Goal: Task Accomplishment & Management: Manage account settings

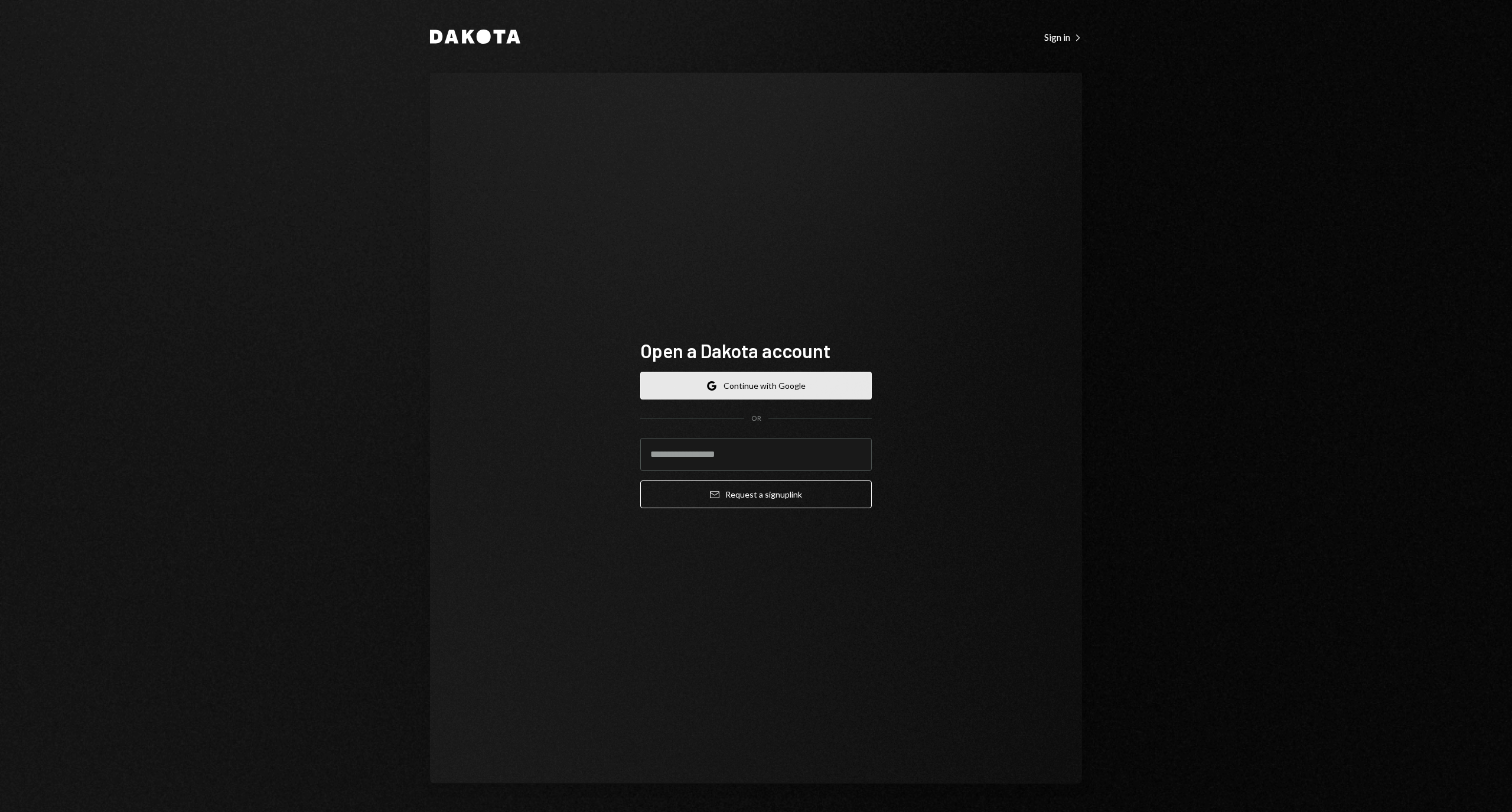
click at [771, 390] on button "Google Continue with Google" at bounding box center [756, 385] width 231 height 28
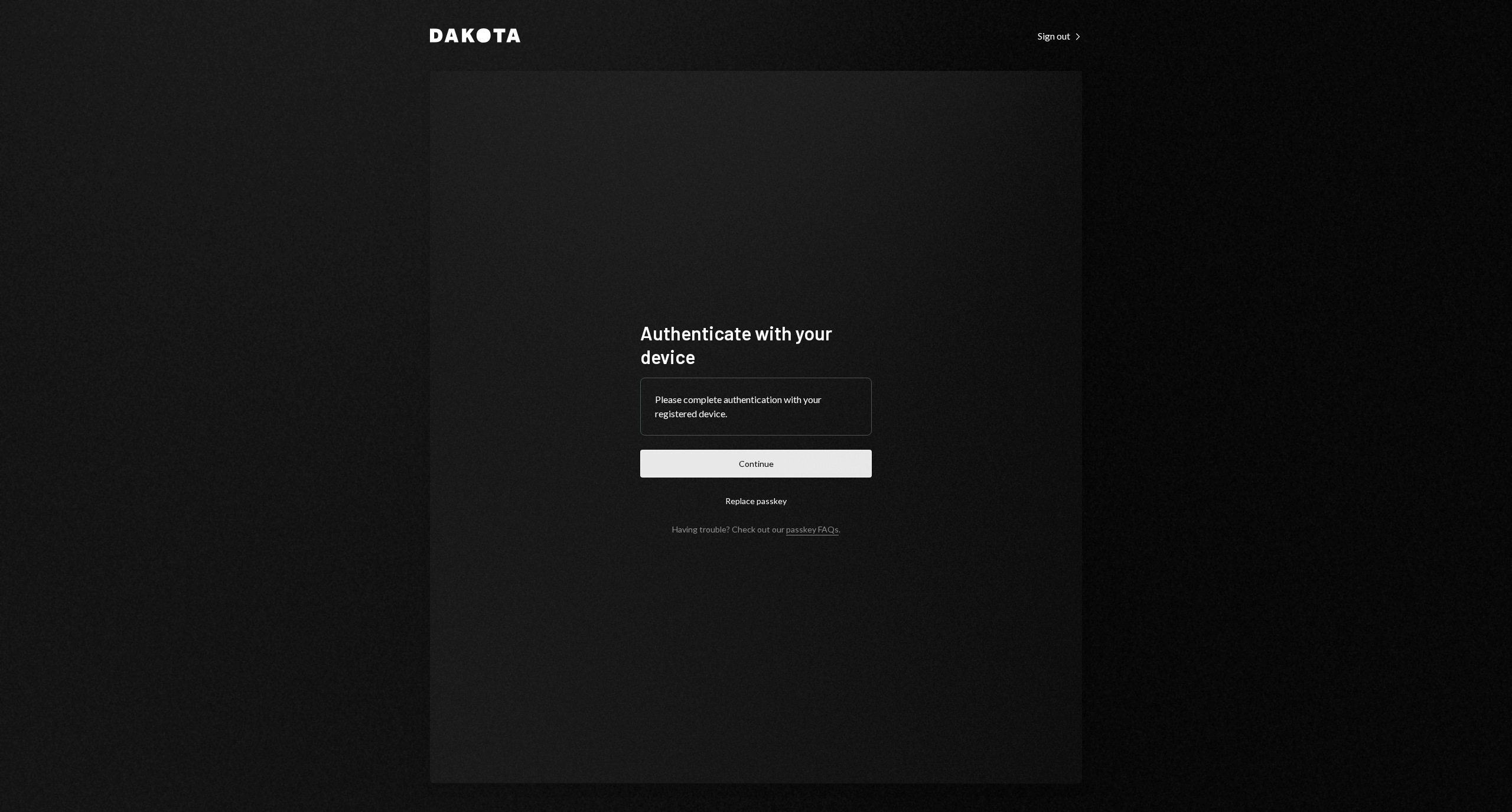
click at [763, 470] on button "Continue" at bounding box center [756, 463] width 231 height 28
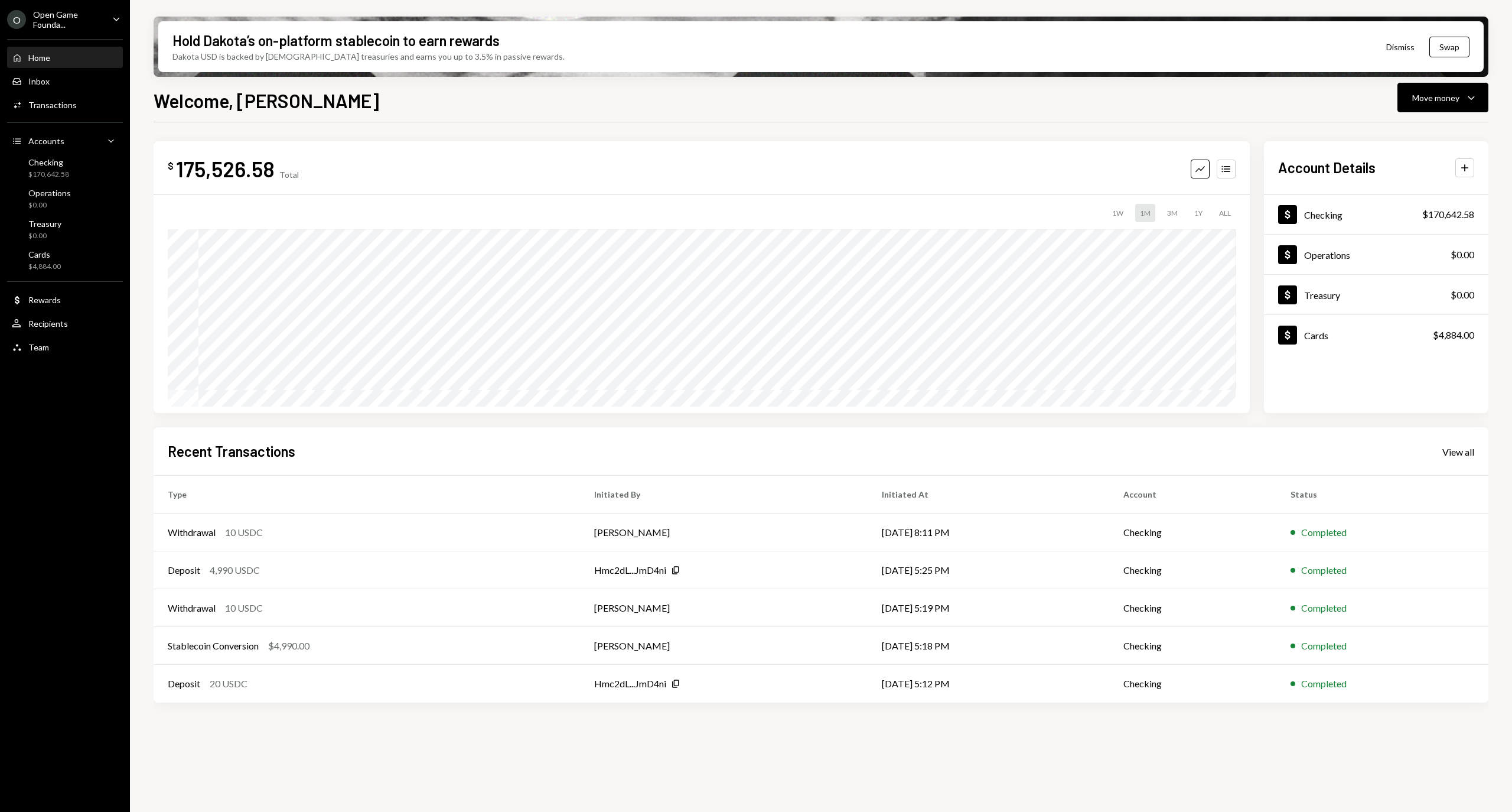
click at [76, 8] on ul "O Open Game Founda... Caret Down Home Home Inbox Inbox Activities Transactions …" at bounding box center [65, 180] width 130 height 360
click at [85, 18] on div "Open Game Founda..." at bounding box center [67, 19] width 70 height 20
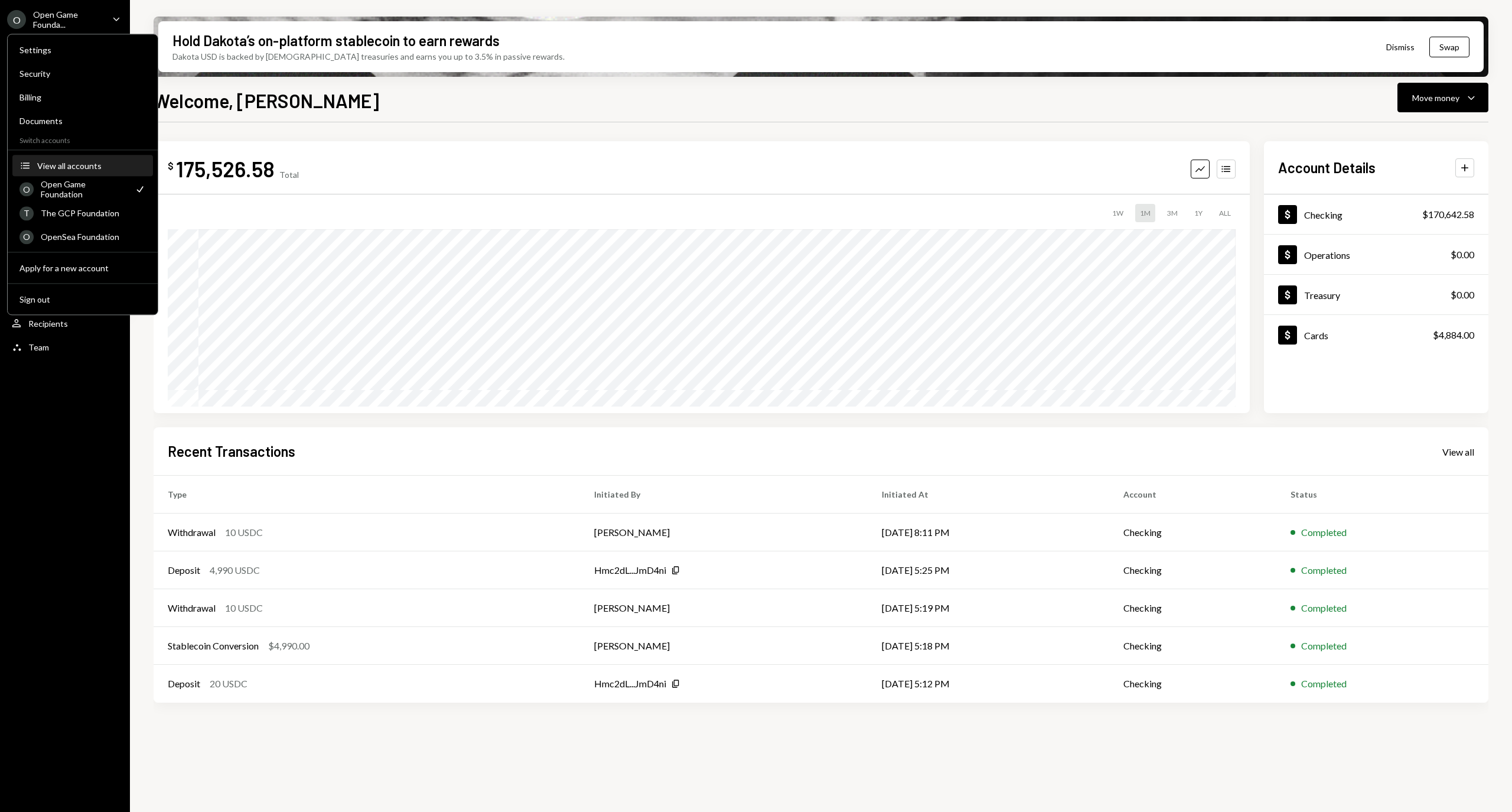
click at [76, 169] on div "View all accounts" at bounding box center [92, 165] width 109 height 10
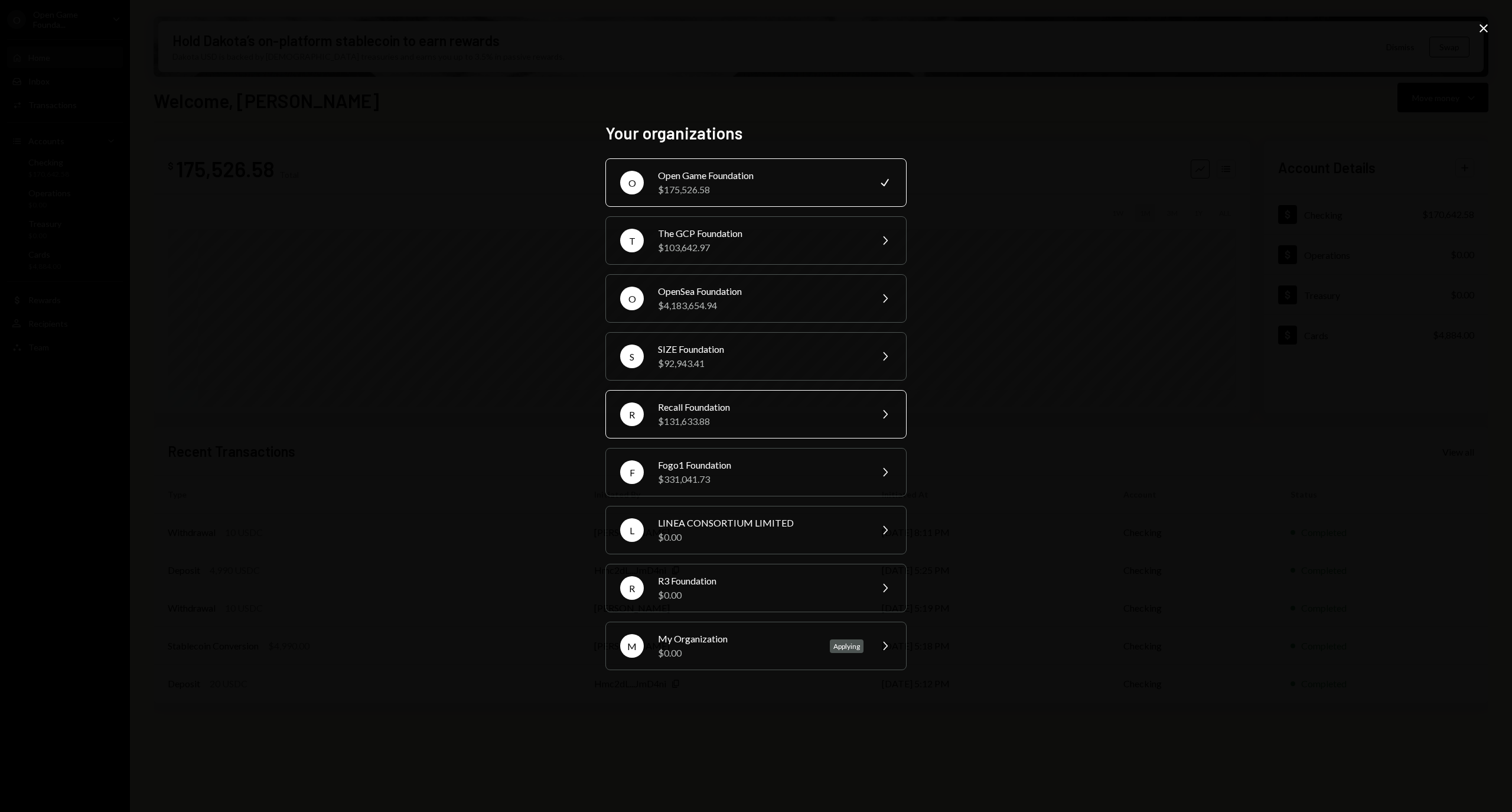
click at [759, 438] on div "R Recall Foundation $131,633.88 Chevron Right" at bounding box center [756, 414] width 301 height 48
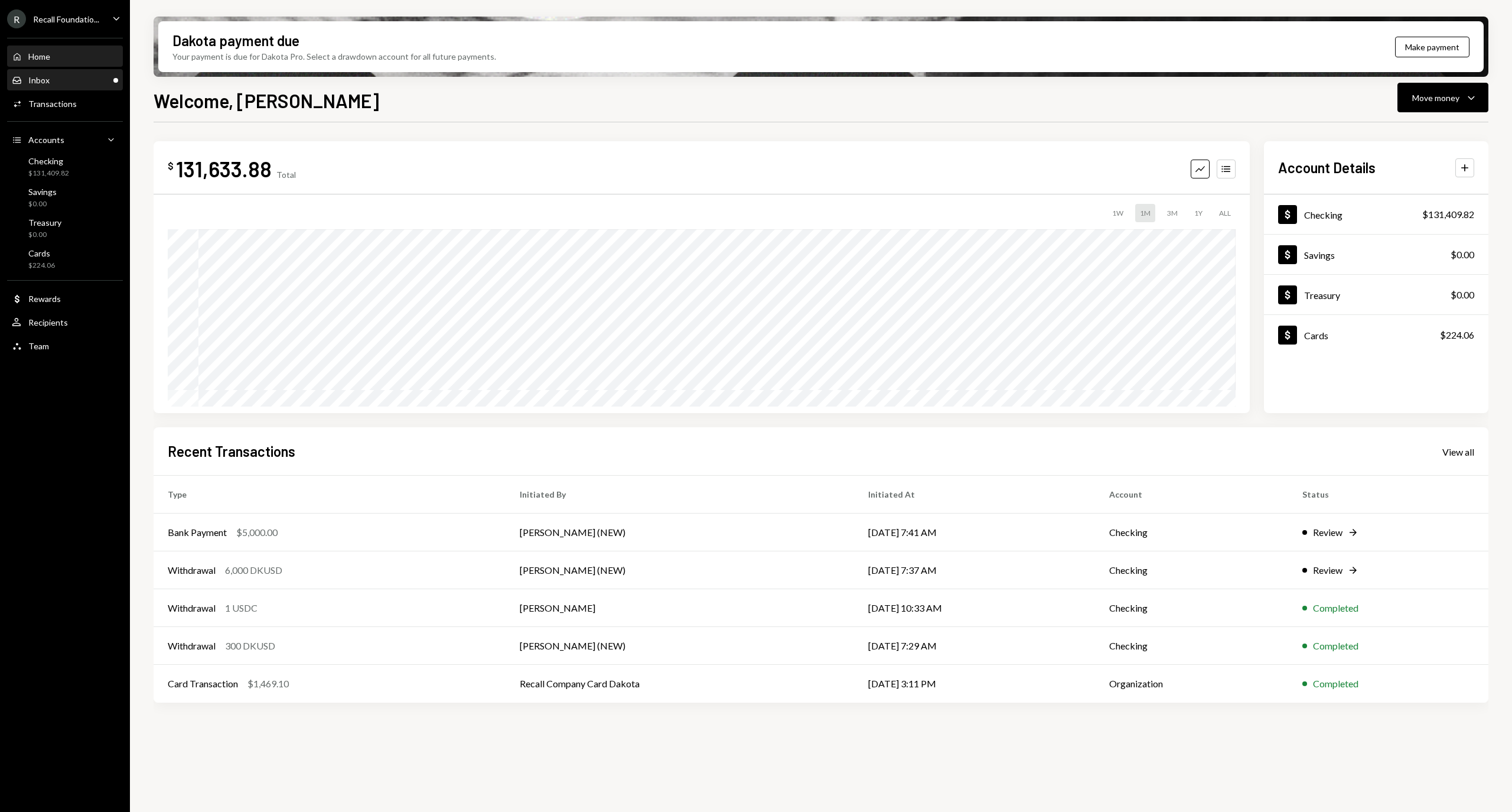
click at [71, 81] on div "Inbox Inbox" at bounding box center [64, 80] width 106 height 11
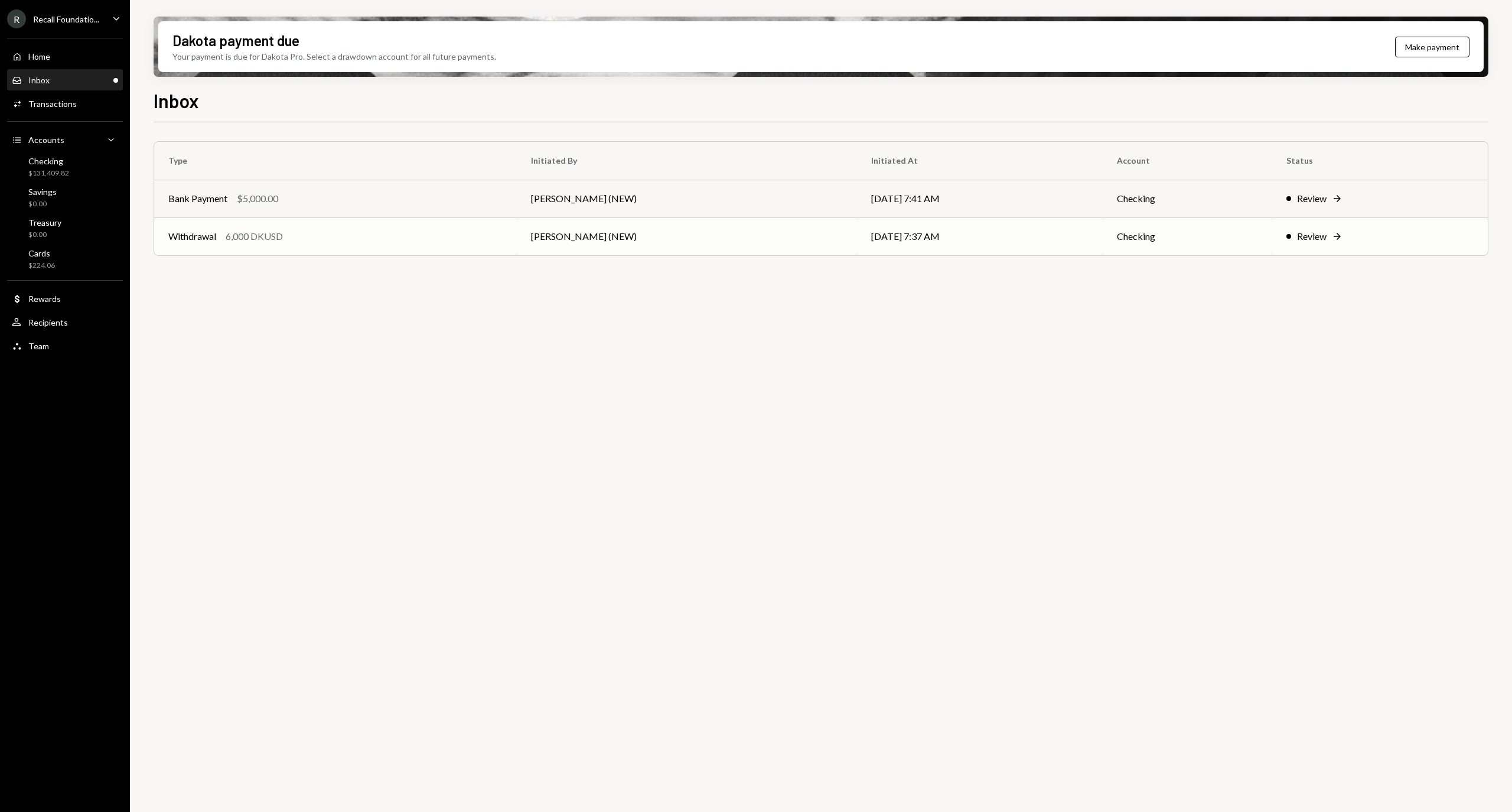
click at [1047, 239] on td "10/09/25 7:37 AM" at bounding box center [979, 236] width 246 height 38
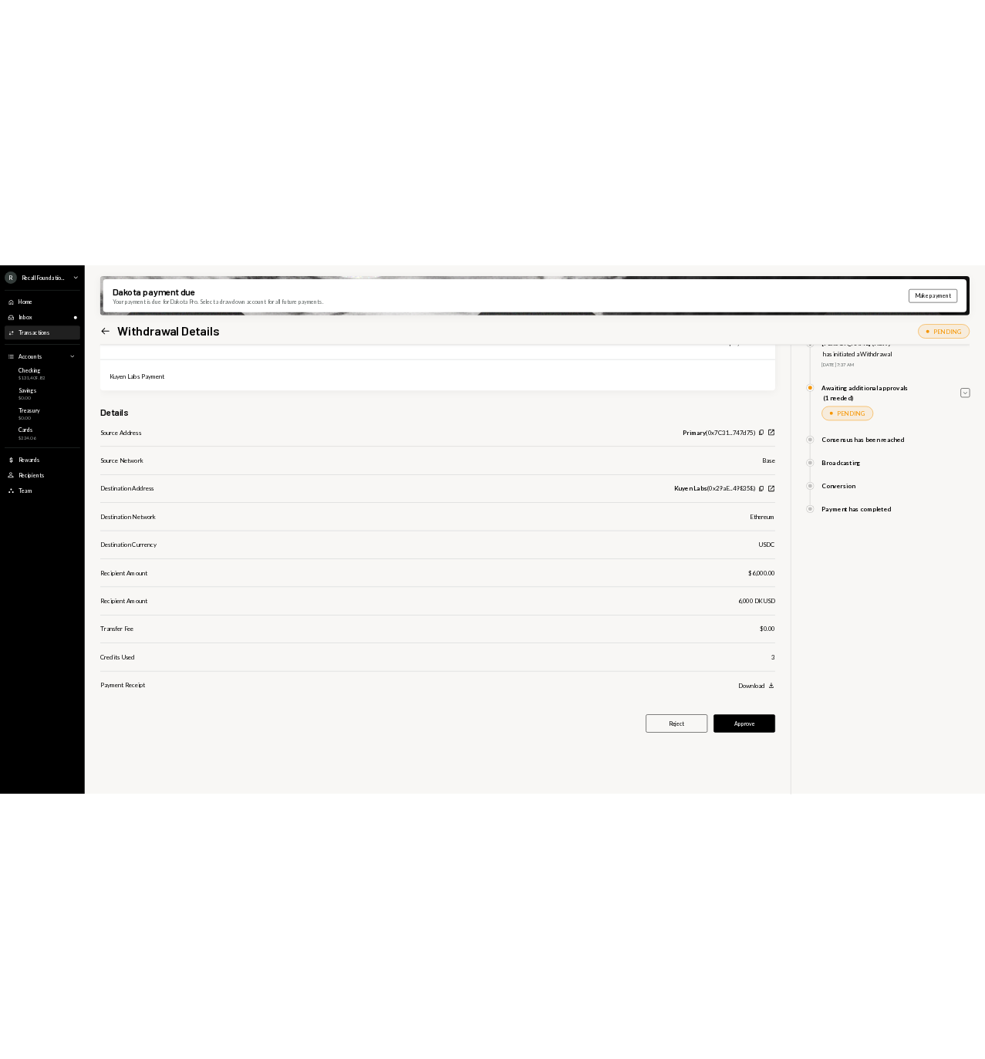
scroll to position [86, 0]
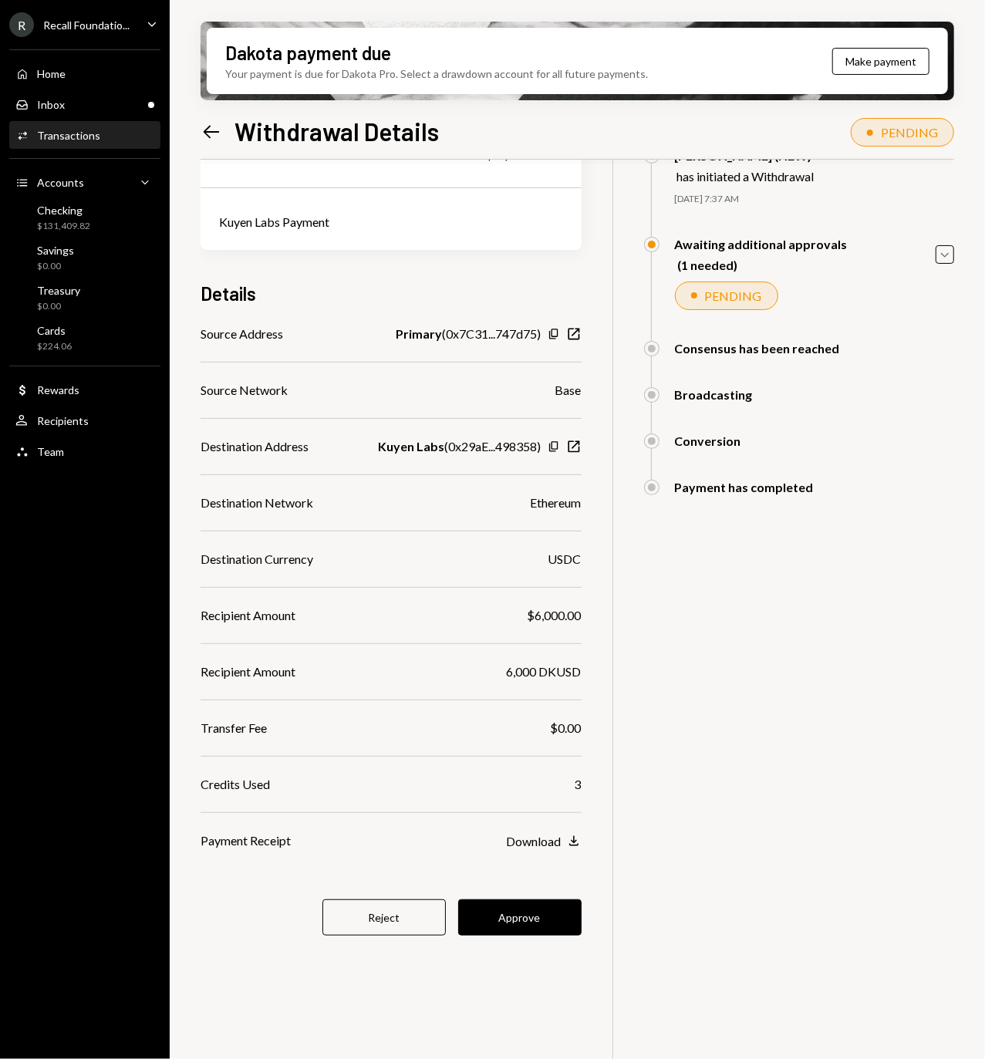
click at [447, 1017] on div "6,000 DKUSD USD $6,000.00 Kuyen Labs Payment Details Source Address Primary ( 0…" at bounding box center [578, 602] width 754 height 1059
click at [509, 921] on button "Approve" at bounding box center [519, 918] width 123 height 36
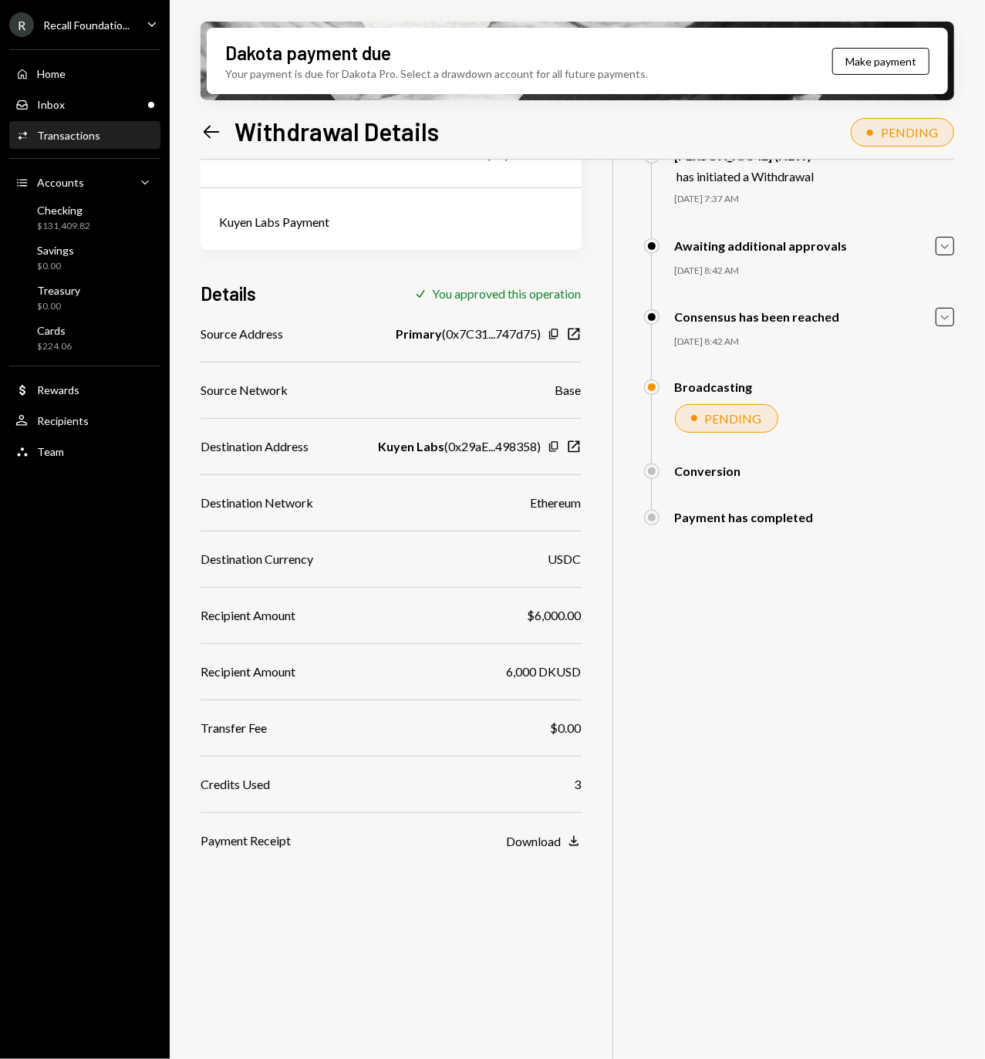
click at [201, 124] on icon "Left Arrow" at bounding box center [212, 132] width 22 height 22
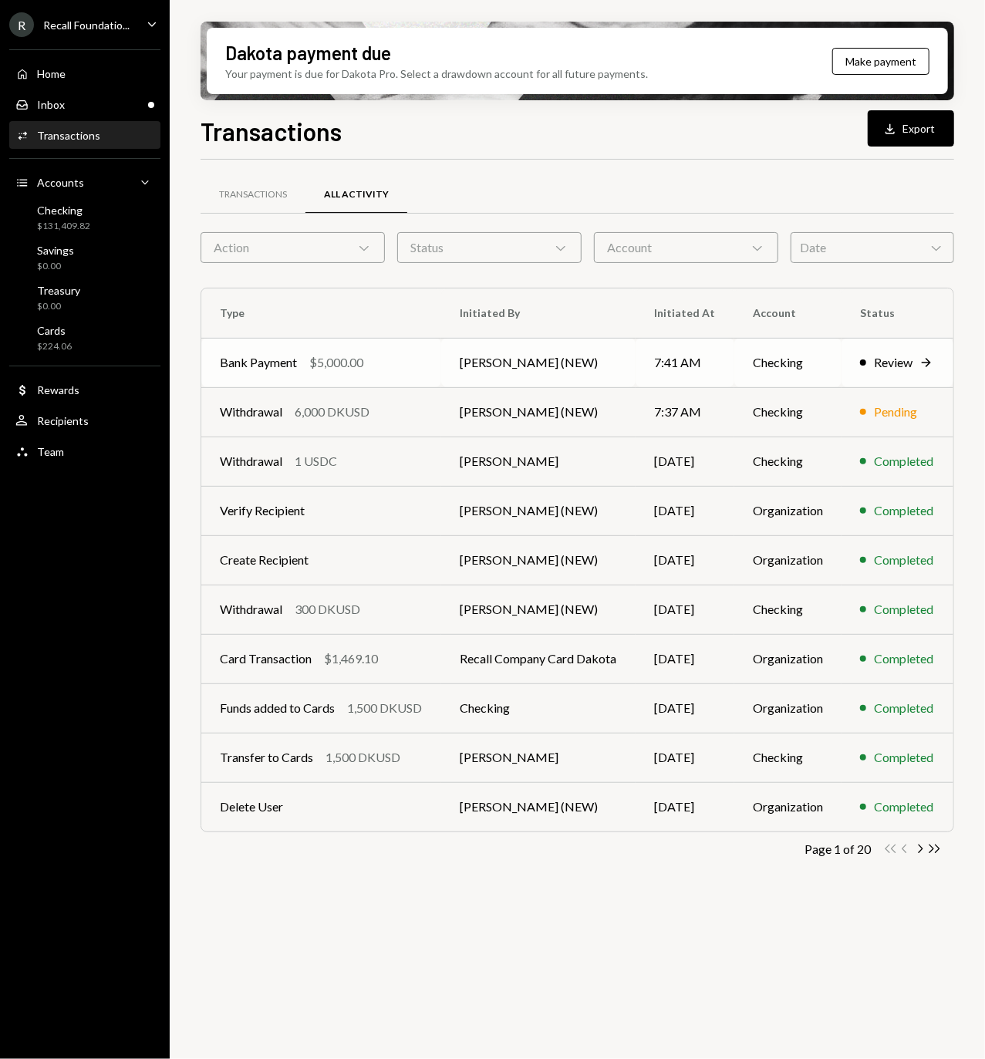
click at [750, 359] on td "Checking" at bounding box center [788, 362] width 108 height 49
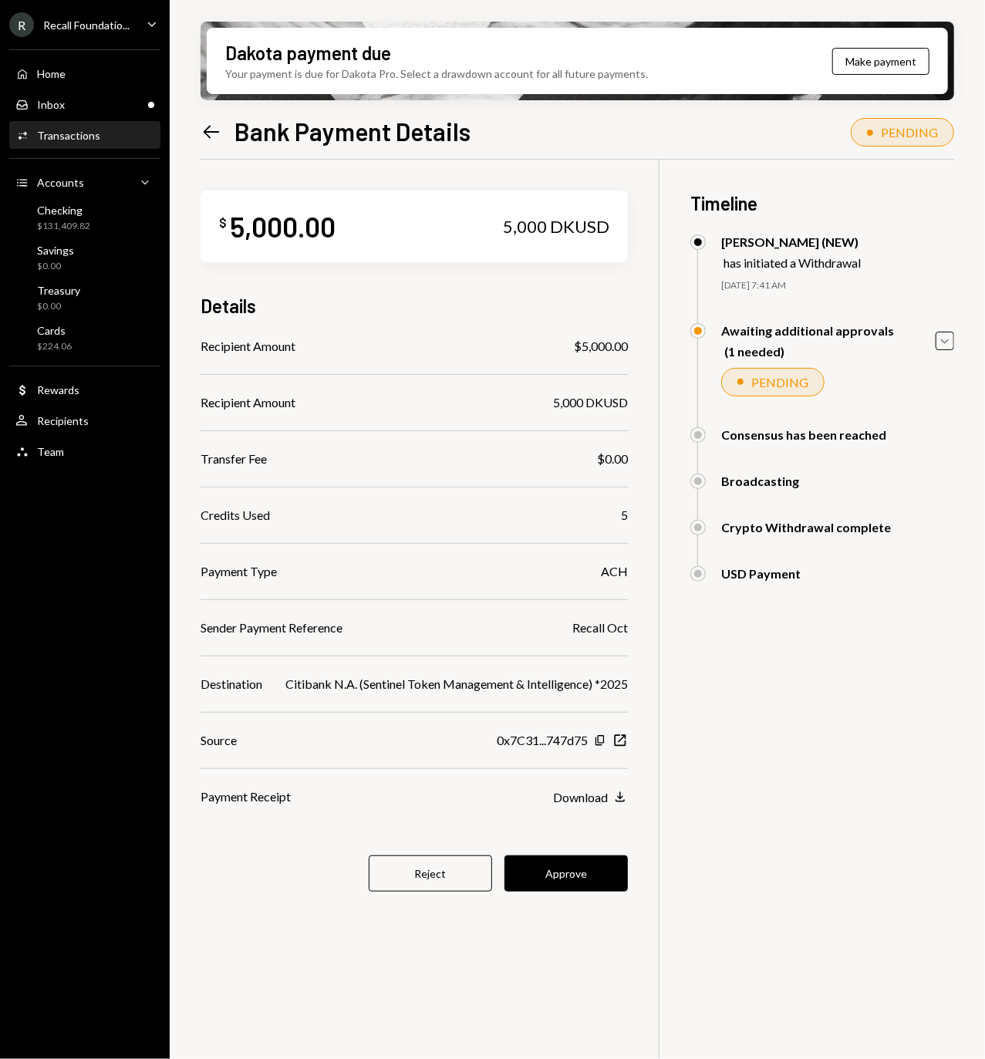
click at [594, 828] on div "$ 5,000.00 5,000 DKUSD Details Recipient Amount $5,000.00 Recipient Amount 5,00…" at bounding box center [414, 550] width 427 height 781
click at [594, 805] on div "Download" at bounding box center [580, 797] width 55 height 15
click at [529, 889] on button "Approve" at bounding box center [566, 874] width 123 height 36
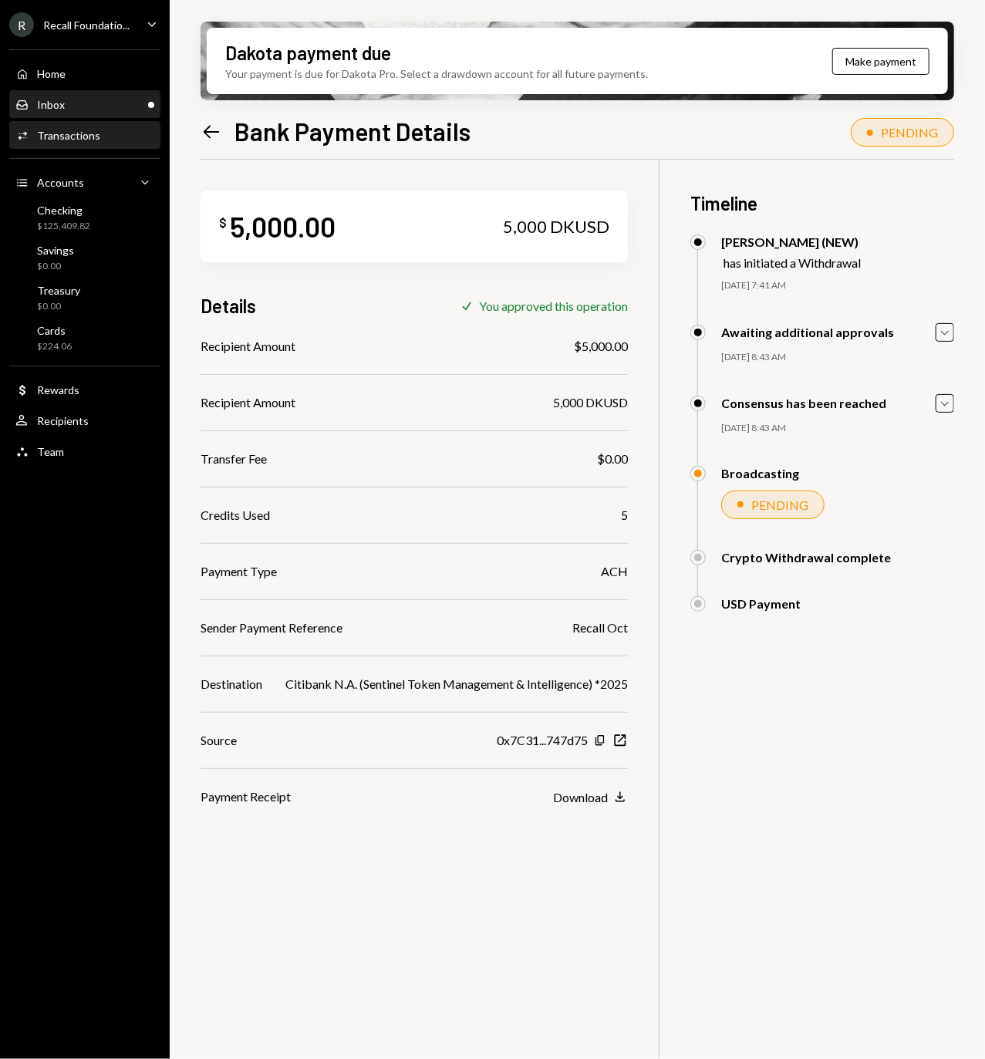
click at [65, 110] on div "Inbox Inbox" at bounding box center [84, 105] width 139 height 14
